Goal: Information Seeking & Learning: Learn about a topic

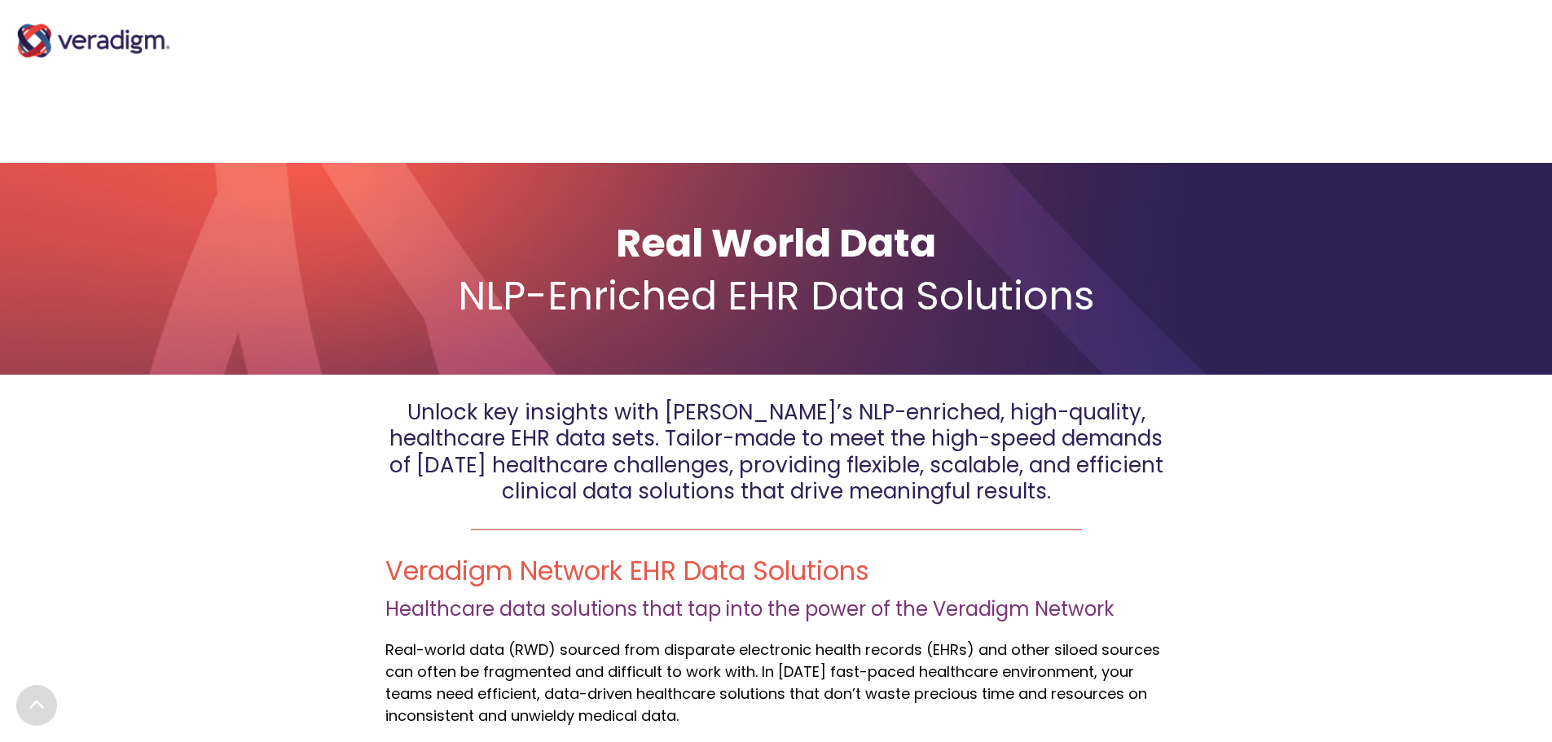
scroll to position [326, 0]
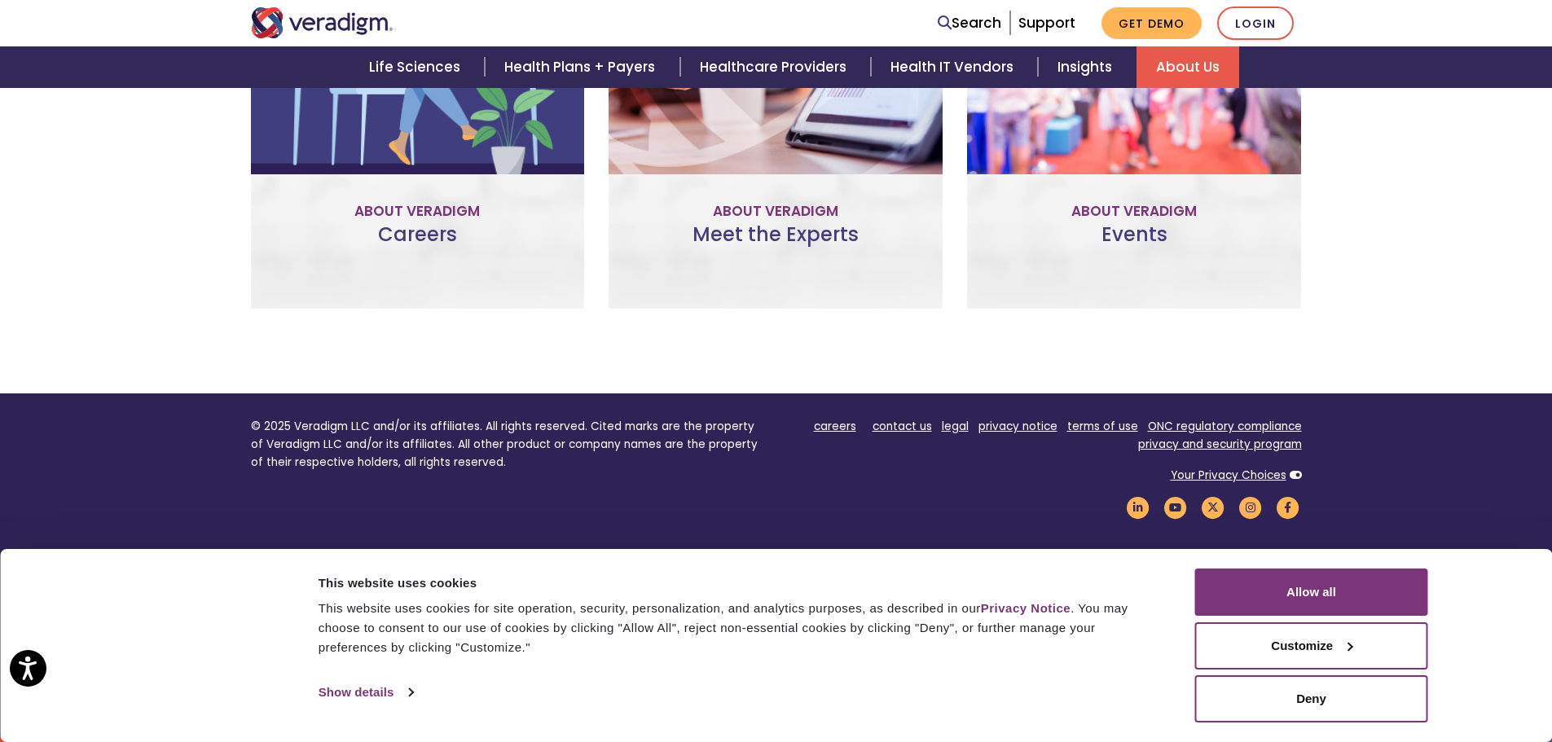
scroll to position [1248, 0]
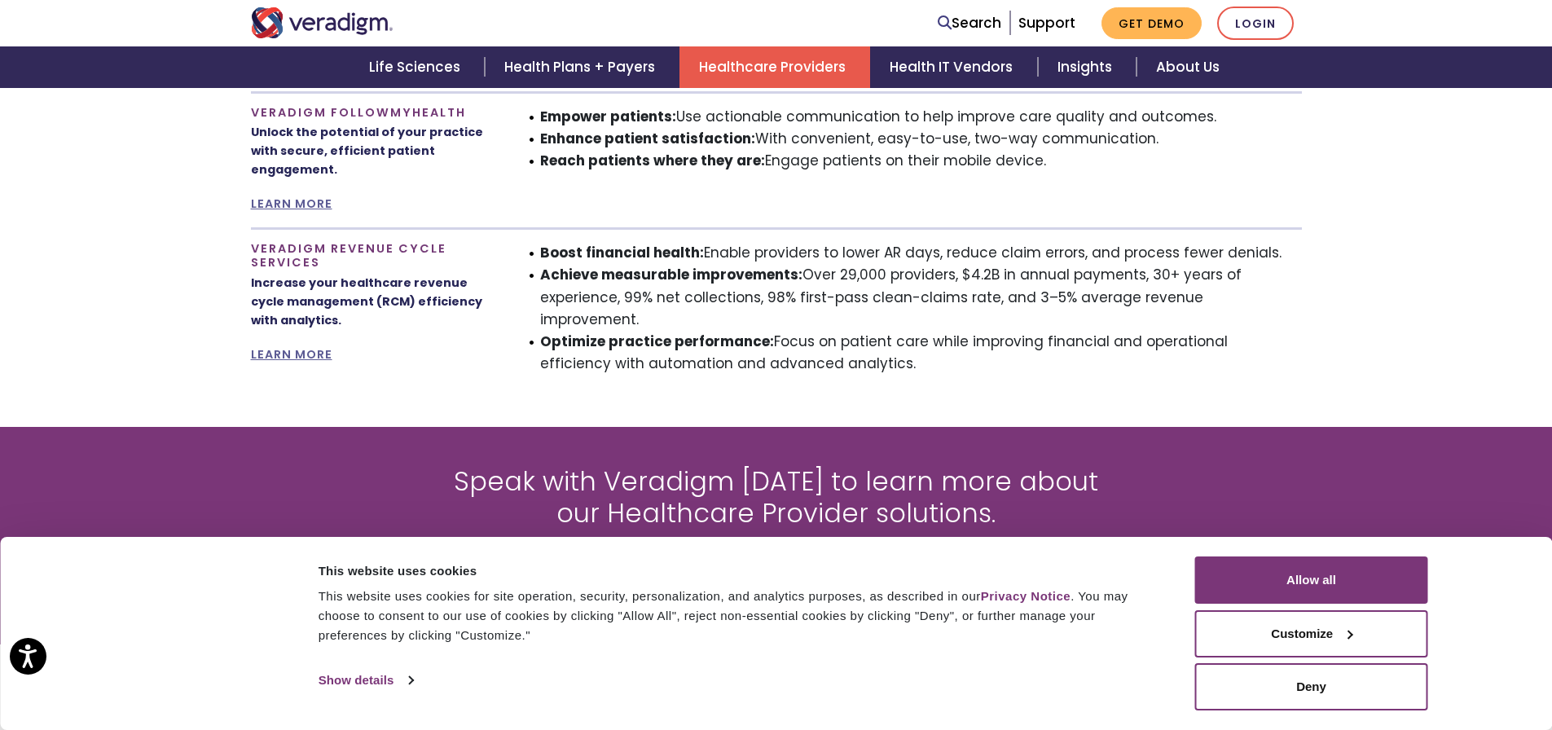
scroll to position [1548, 0]
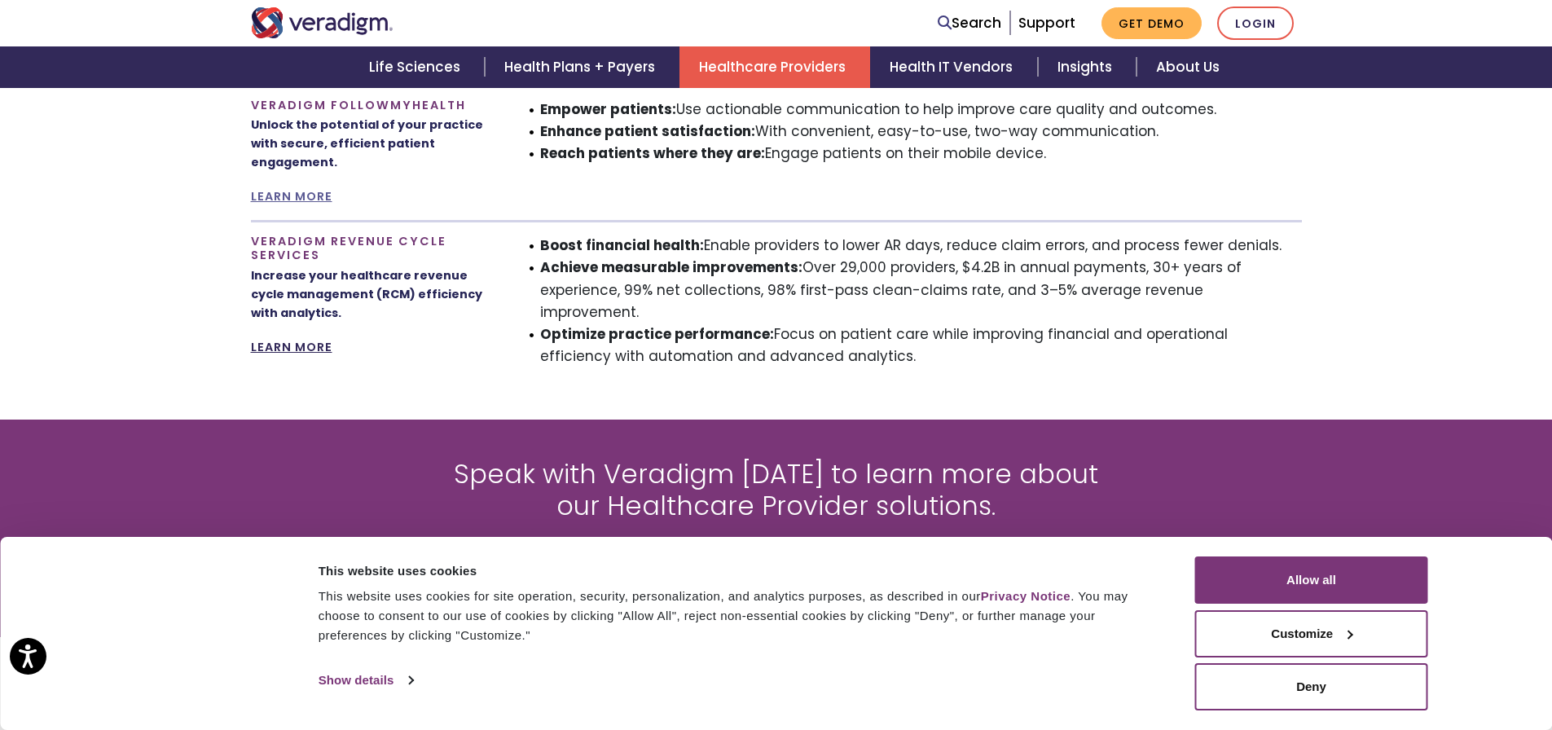
click at [306, 344] on link "LEARN MORE" at bounding box center [291, 347] width 81 height 16
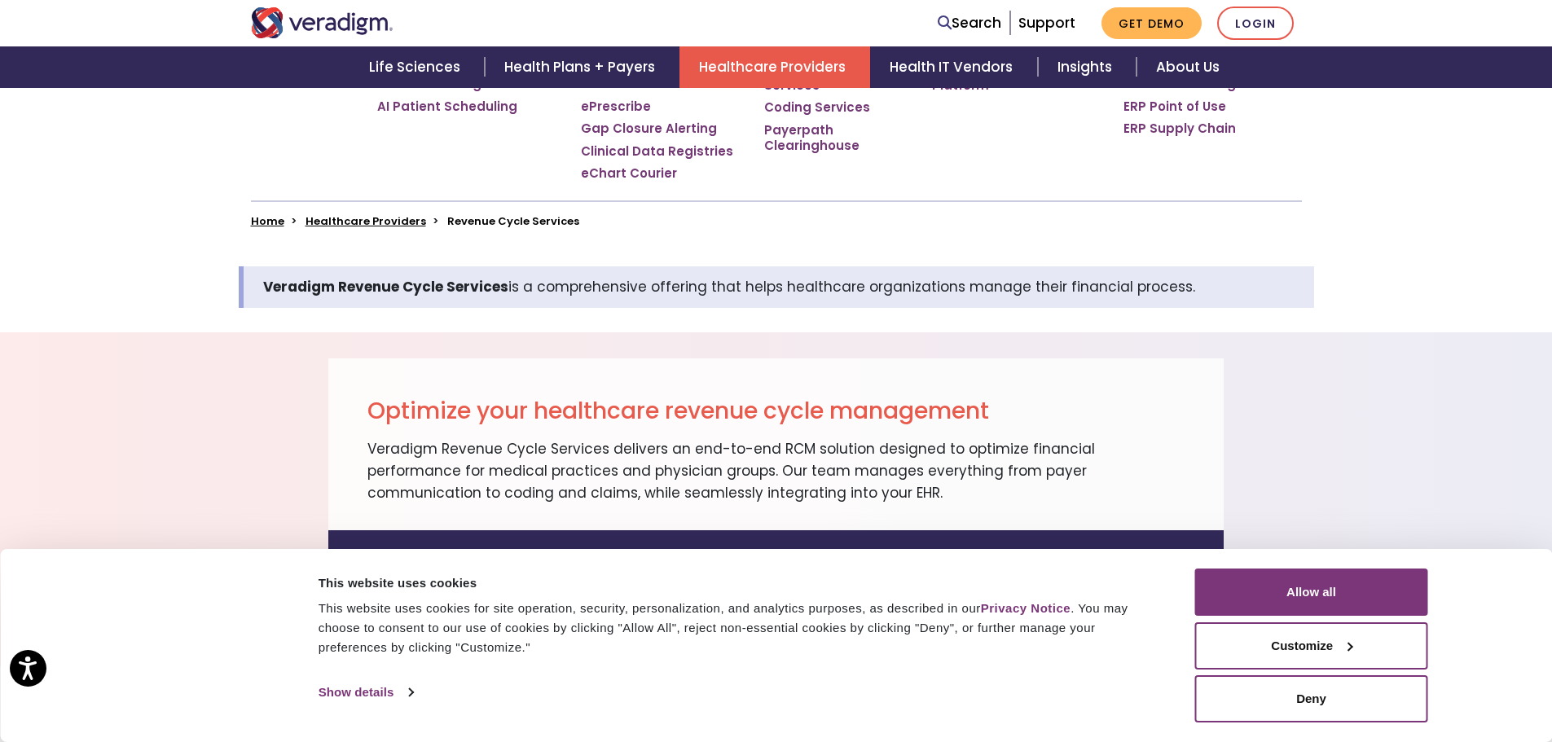
scroll to position [652, 0]
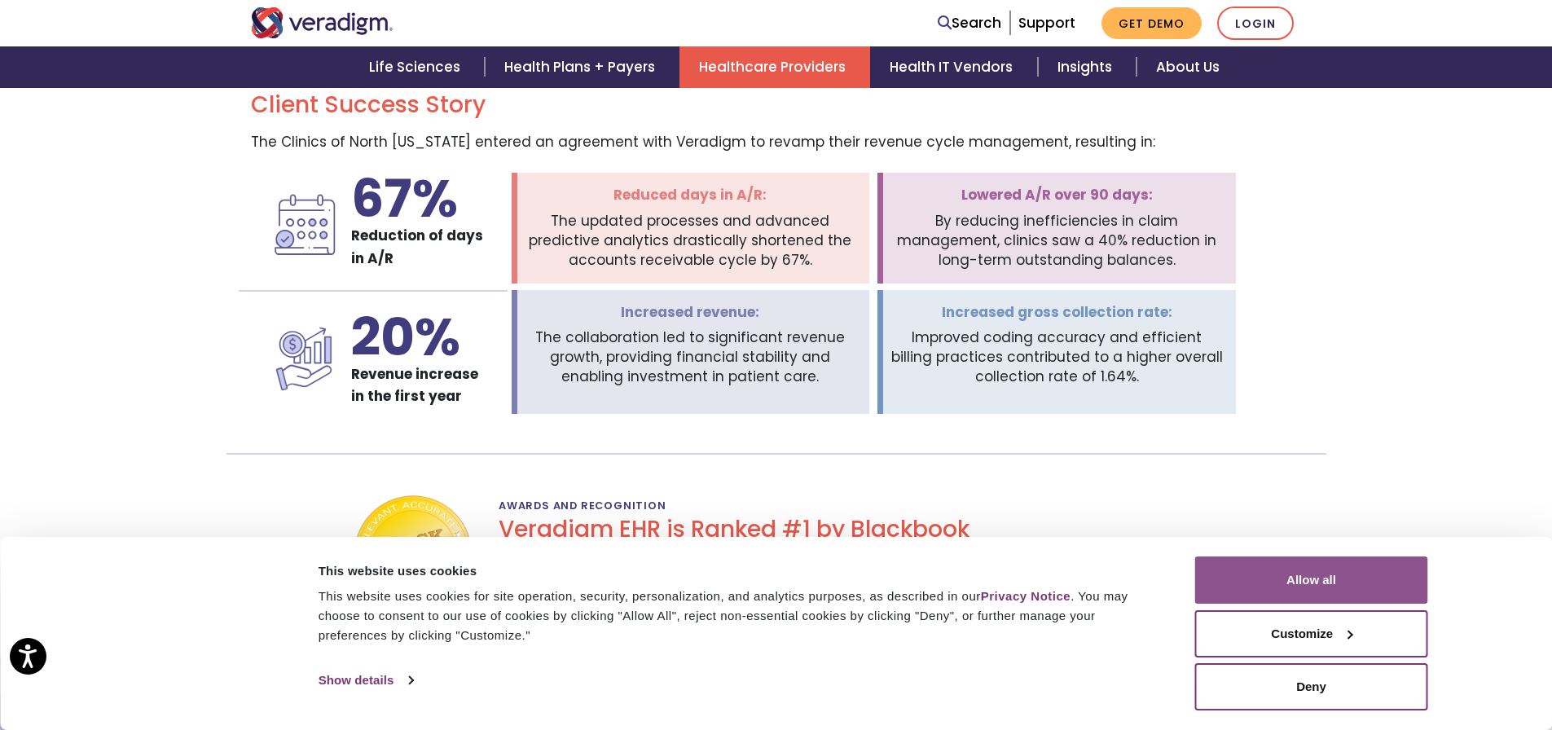
click at [1223, 571] on button "Allow all" at bounding box center [1311, 579] width 233 height 47
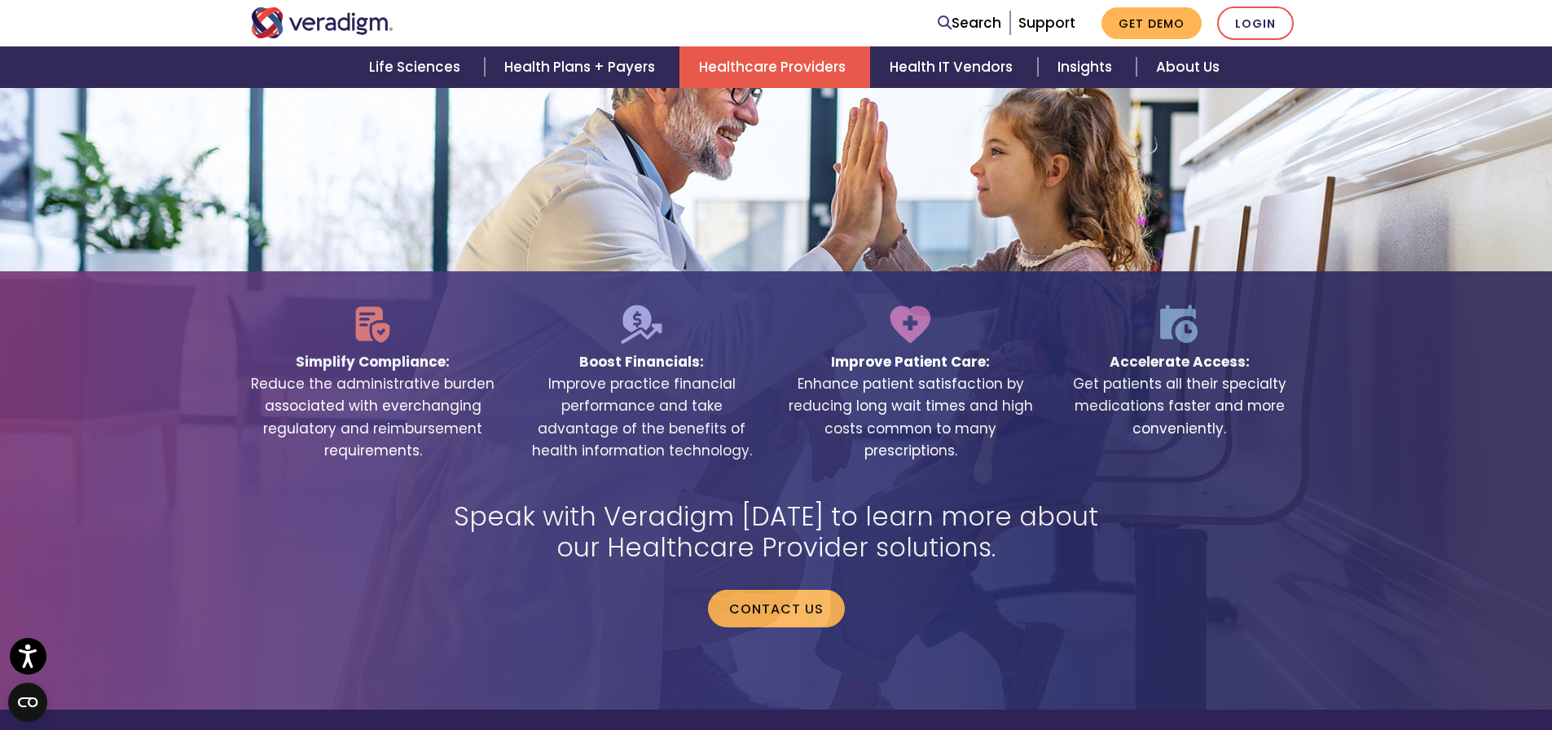
scroll to position [3257, 0]
